Goal: Information Seeking & Learning: Understand process/instructions

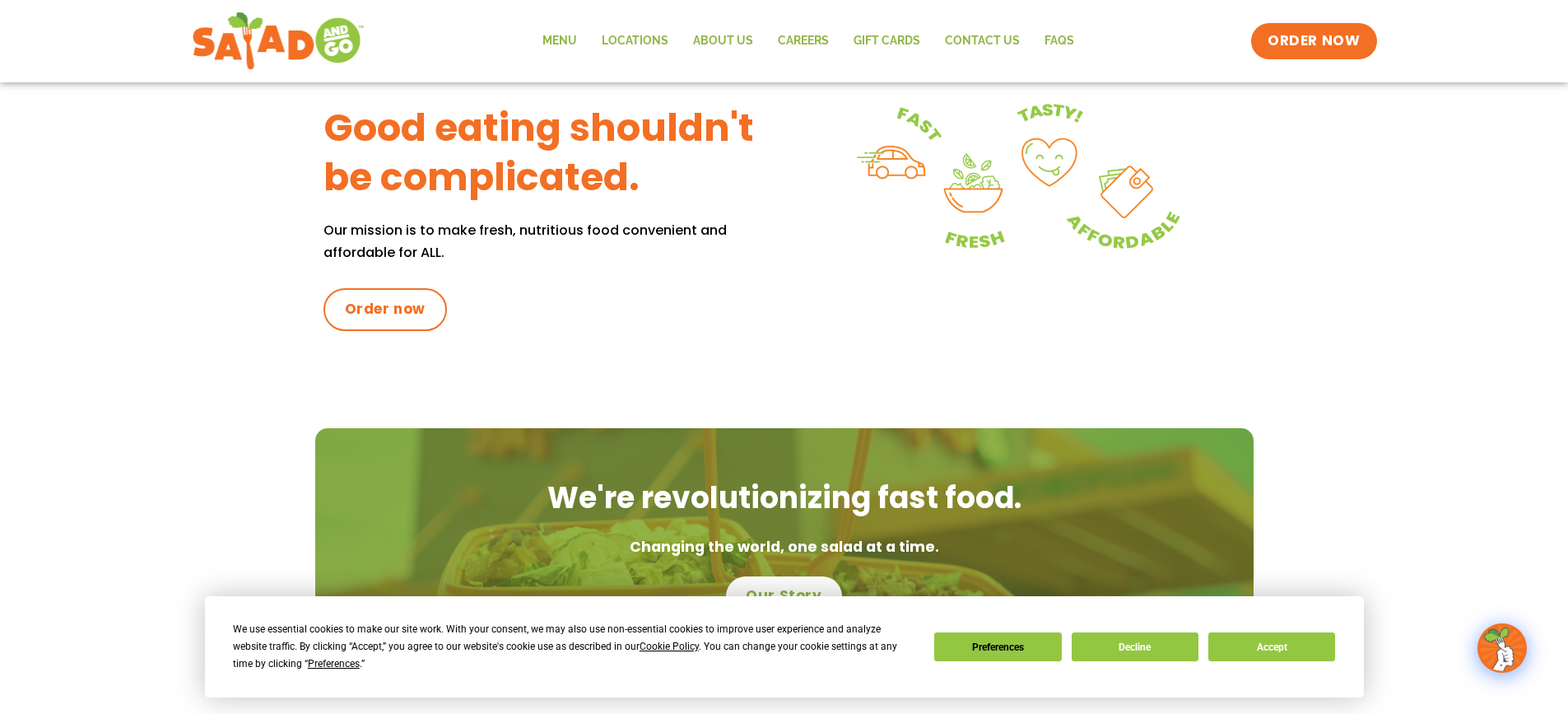
scroll to position [741, 0]
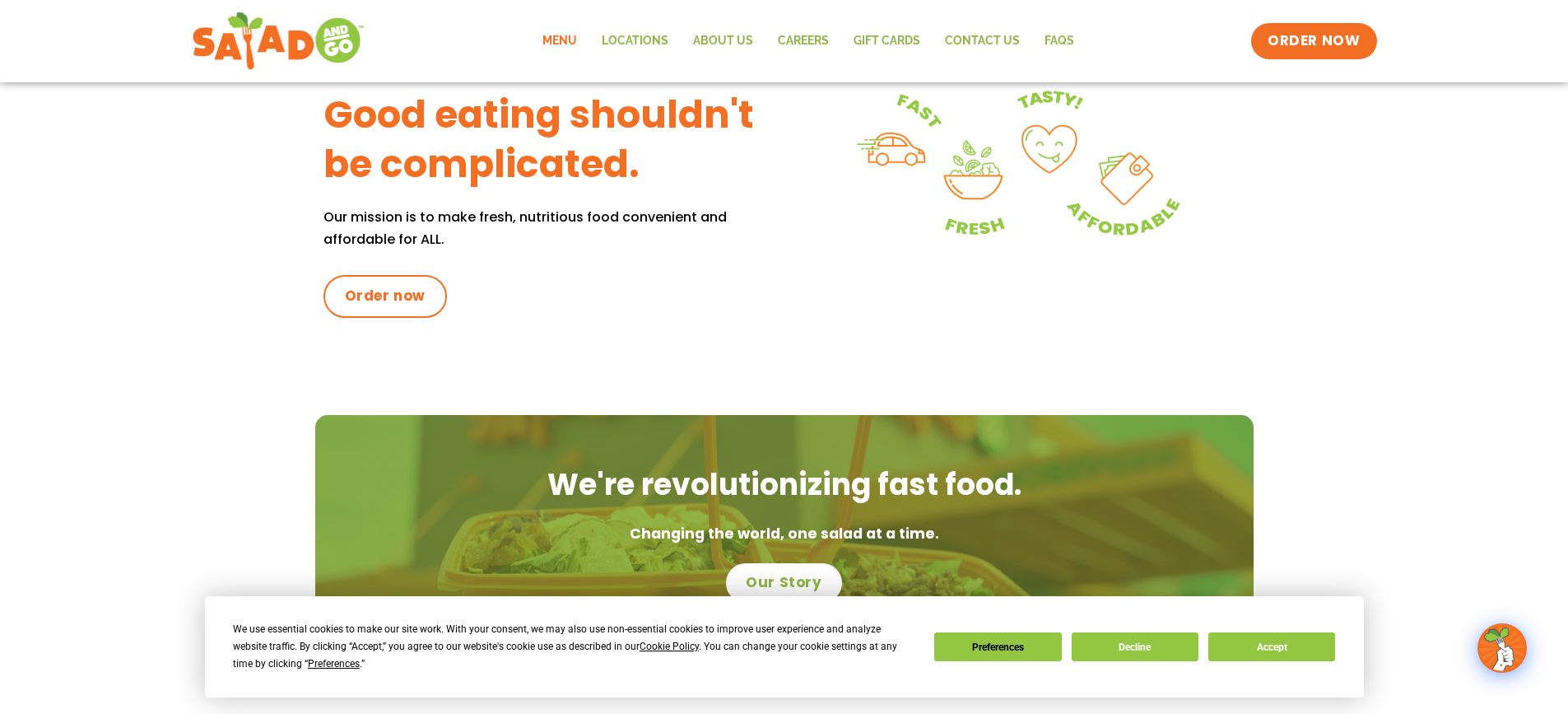
click at [560, 43] on link "Menu" at bounding box center [559, 41] width 59 height 38
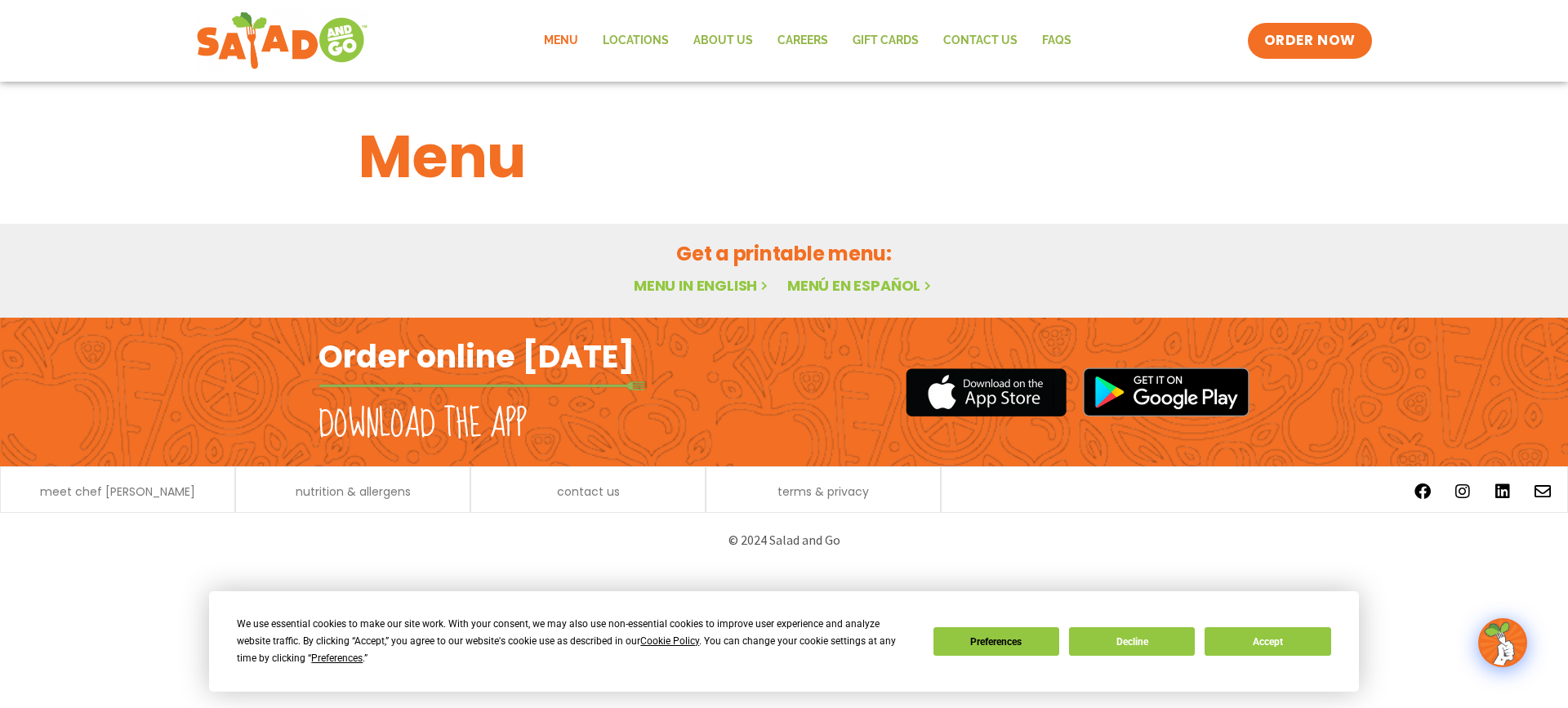
click at [704, 282] on link "Menu in English" at bounding box center [702, 285] width 137 height 20
click at [1274, 30] on span "ORDER NOW" at bounding box center [1309, 40] width 101 height 21
